Goal: Navigation & Orientation: Find specific page/section

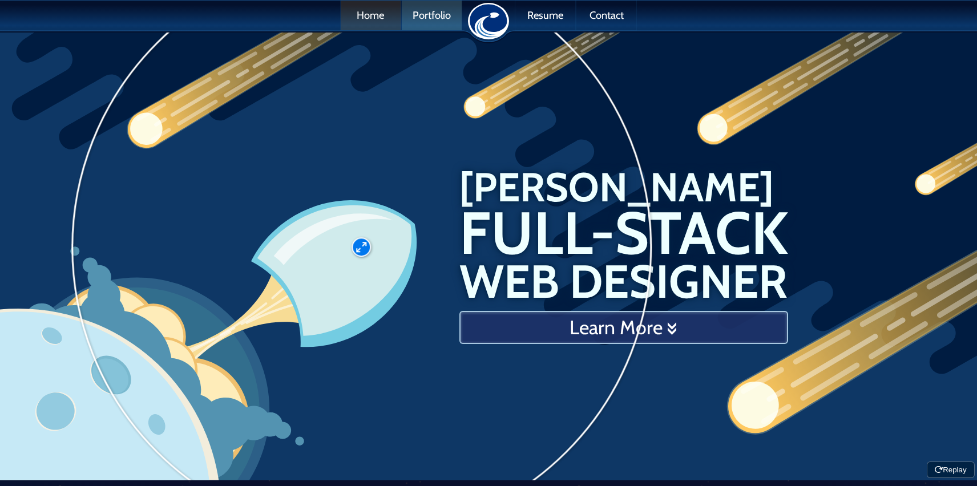
click at [458, 15] on link "Portfolio" at bounding box center [432, 16] width 60 height 30
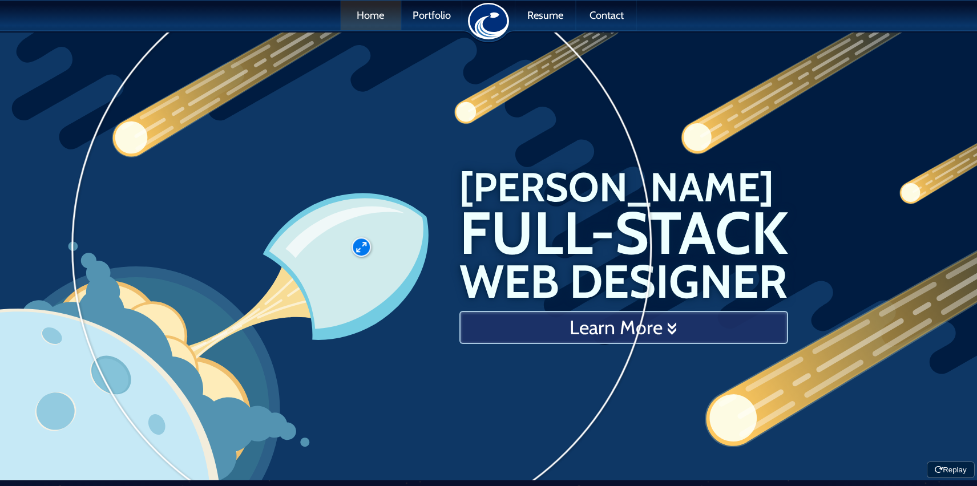
click at [355, 17] on link "Home" at bounding box center [371, 16] width 60 height 30
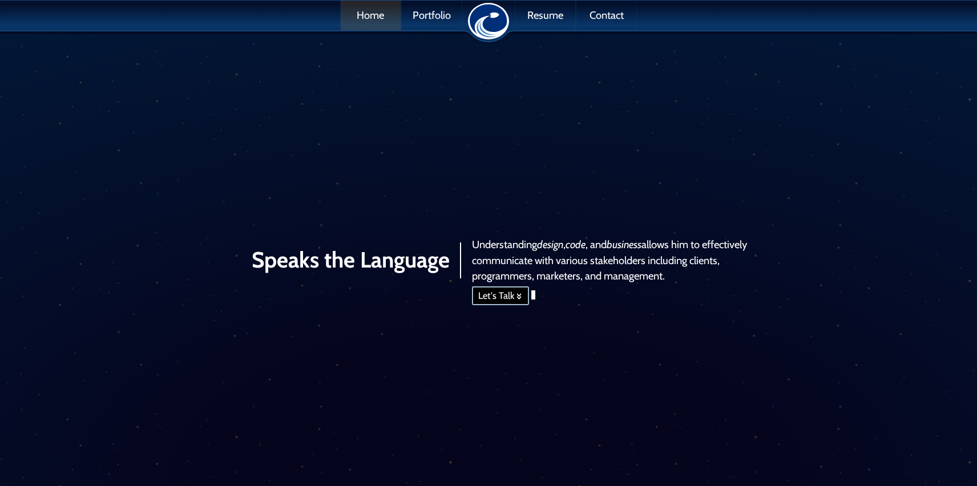
scroll to position [3531, 0]
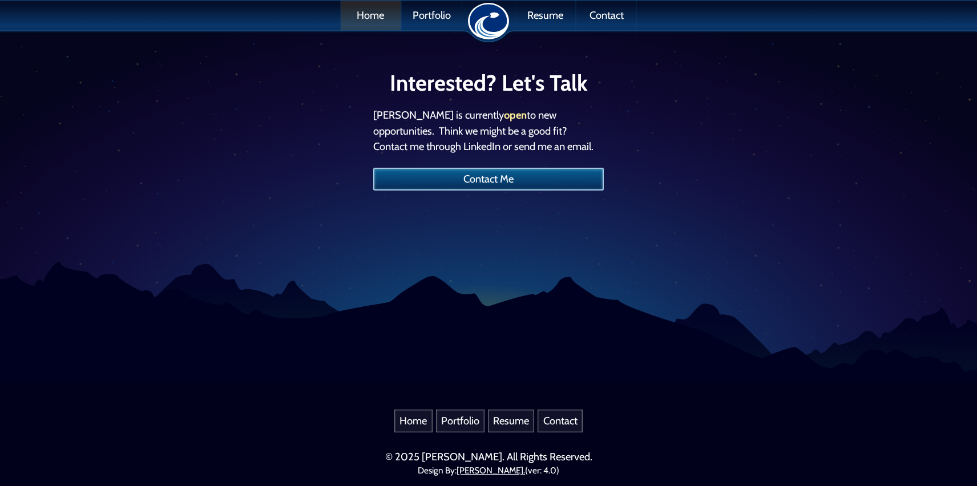
click at [507, 424] on link "Resume" at bounding box center [511, 421] width 46 height 23
